Goal: Information Seeking & Learning: Learn about a topic

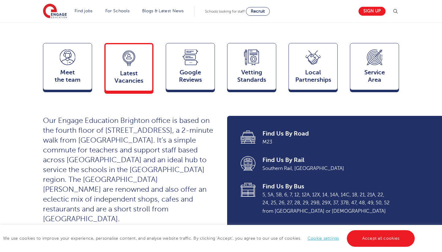
click at [128, 64] on icon at bounding box center [129, 63] width 4 height 3
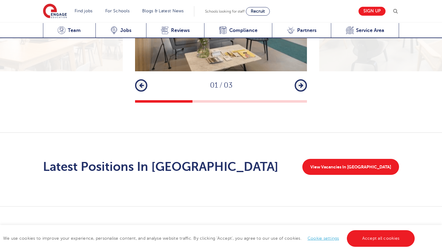
scroll to position [905, 0]
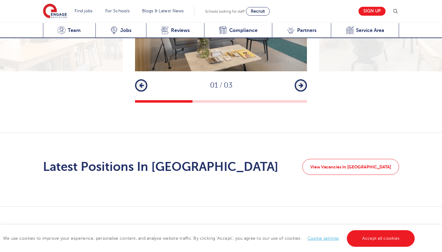
click at [368, 159] on link "View Vacancies In [GEOGRAPHIC_DATA]" at bounding box center [350, 167] width 97 height 16
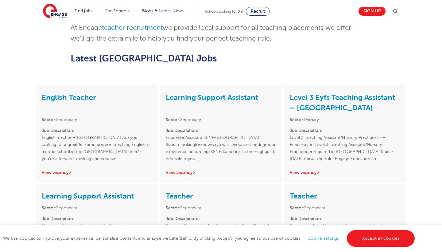
scroll to position [484, 0]
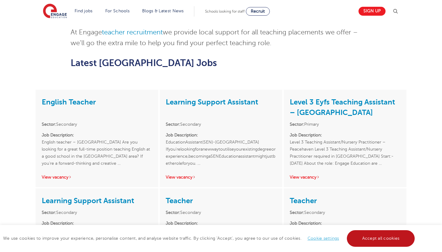
click at [370, 240] on link "Accept all cookies" at bounding box center [381, 238] width 68 height 17
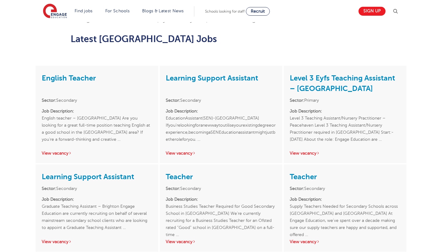
scroll to position [507, 0]
click at [63, 151] on link "View vacancy" at bounding box center [57, 153] width 30 height 5
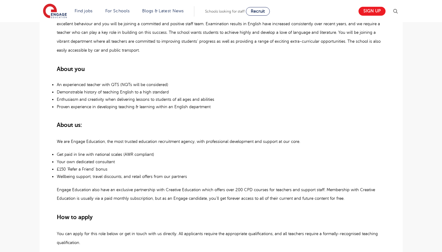
scroll to position [256, 0]
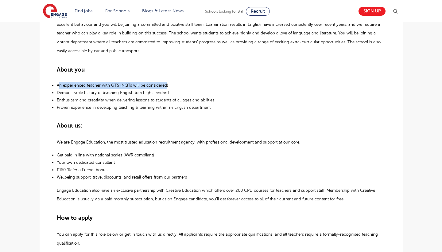
drag, startPoint x: 58, startPoint y: 82, endPoint x: 166, endPoint y: 83, distance: 108.4
click at [166, 83] on span "An experienced teacher with QTS (NQTs will be considered)" at bounding box center [112, 85] width 111 height 5
click at [79, 82] on p "An experienced teacher with QTS (NQTs will be considered)" at bounding box center [221, 85] width 329 height 7
drag, startPoint x: 55, startPoint y: 83, endPoint x: 193, endPoint y: 82, distance: 137.6
click at [193, 82] on div "£44,556 - £50,288 Long Term Secondary Brighton & Hove Beginning 09/25 English t…" at bounding box center [221, 117] width 353 height 455
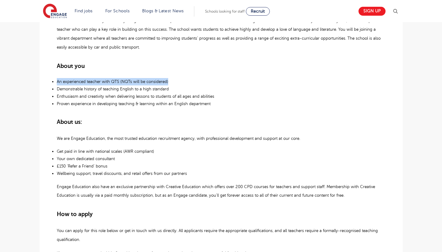
scroll to position [265, 0]
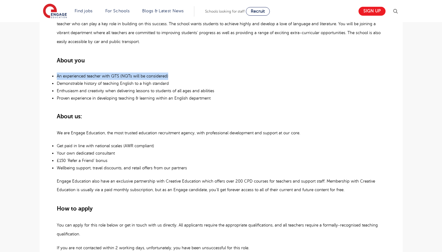
click at [131, 74] on span "An experienced teacher with QTS (NQTs will be considered)" at bounding box center [112, 76] width 111 height 5
click at [120, 74] on p "An experienced teacher with QTS (NQTs will be considered)" at bounding box center [221, 75] width 329 height 7
click at [120, 74] on span "An experienced teacher with QTS (NQTs will be considered)" at bounding box center [112, 76] width 111 height 5
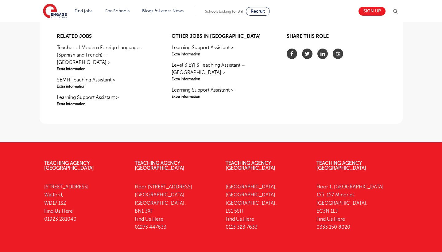
scroll to position [574, 0]
